Goal: Task Accomplishment & Management: Use online tool/utility

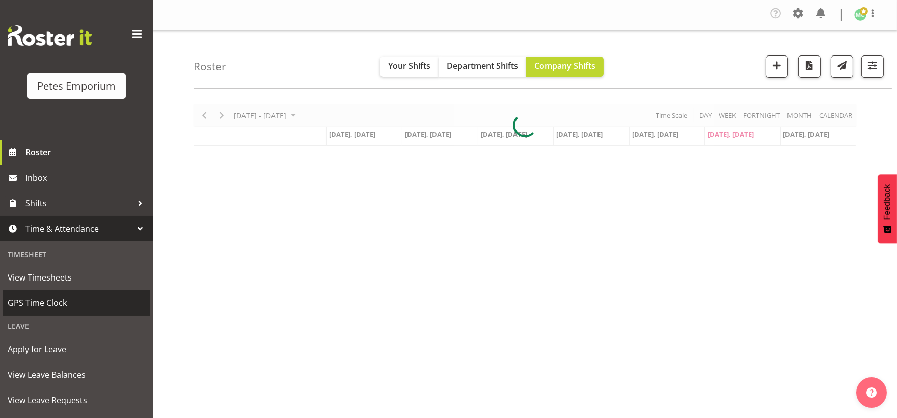
click at [24, 301] on span "GPS Time Clock" at bounding box center [76, 302] width 137 height 15
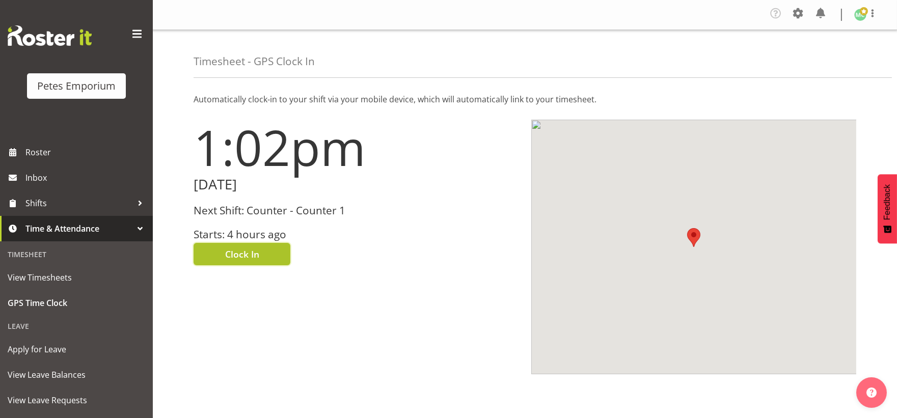
click at [219, 259] on button "Clock In" at bounding box center [242, 254] width 97 height 22
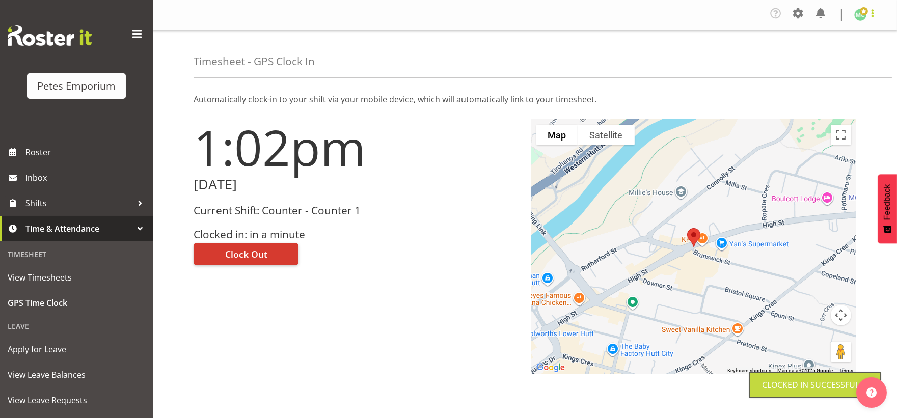
click at [867, 15] on span at bounding box center [872, 13] width 12 height 12
click at [843, 58] on link "Log Out" at bounding box center [830, 56] width 98 height 18
